Goal: Go to known website: Access a specific website the user already knows

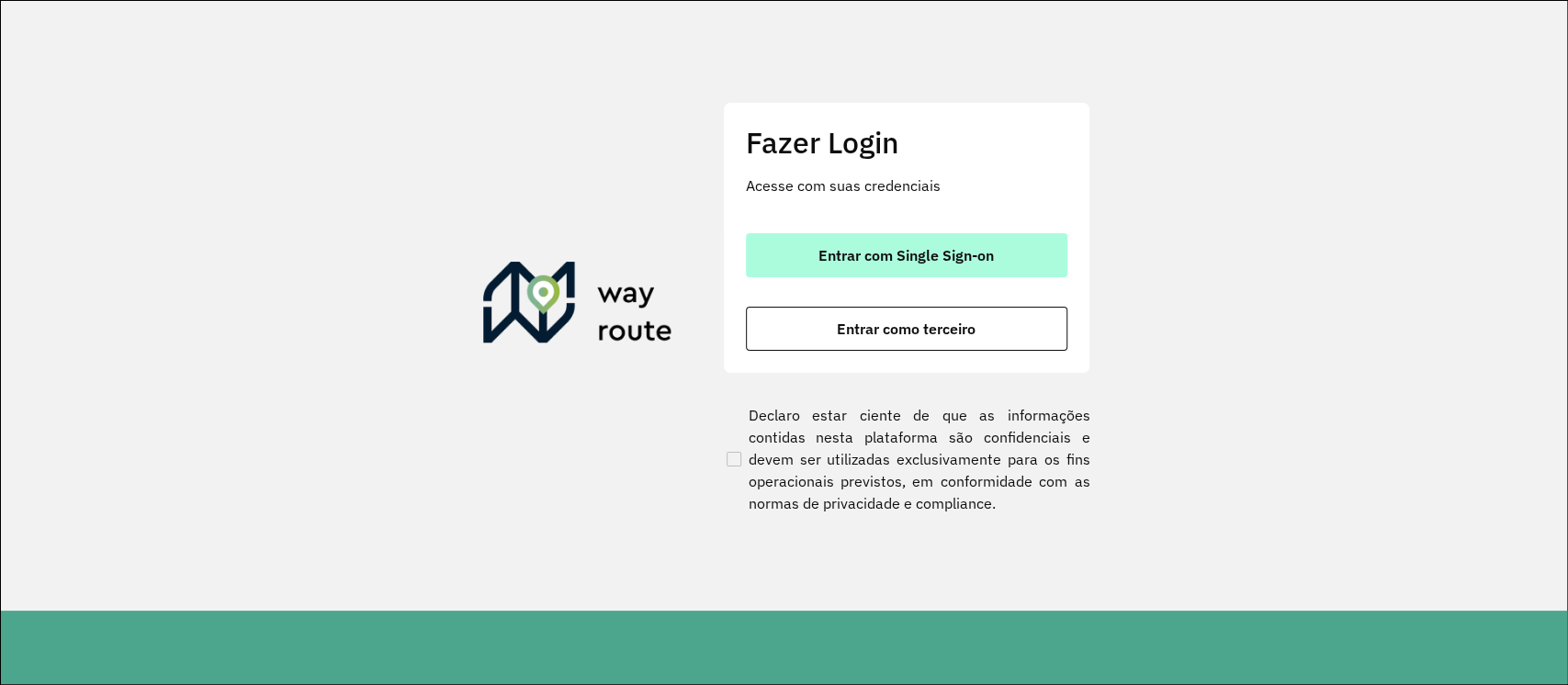
click at [915, 257] on span "Entrar com Single Sign-on" at bounding box center [906, 255] width 176 height 15
click at [1012, 269] on button "Entrar com Single Sign-on" at bounding box center [906, 255] width 321 height 44
